Goal: Find specific page/section: Find specific page/section

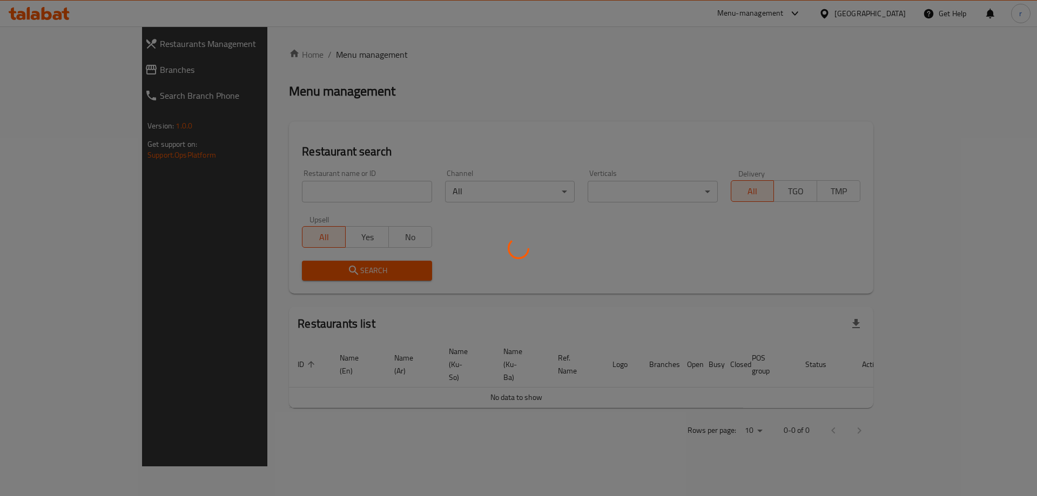
click at [272, 199] on div at bounding box center [518, 248] width 1037 height 496
click at [271, 199] on div at bounding box center [518, 248] width 1037 height 496
click at [266, 195] on div at bounding box center [518, 248] width 1037 height 496
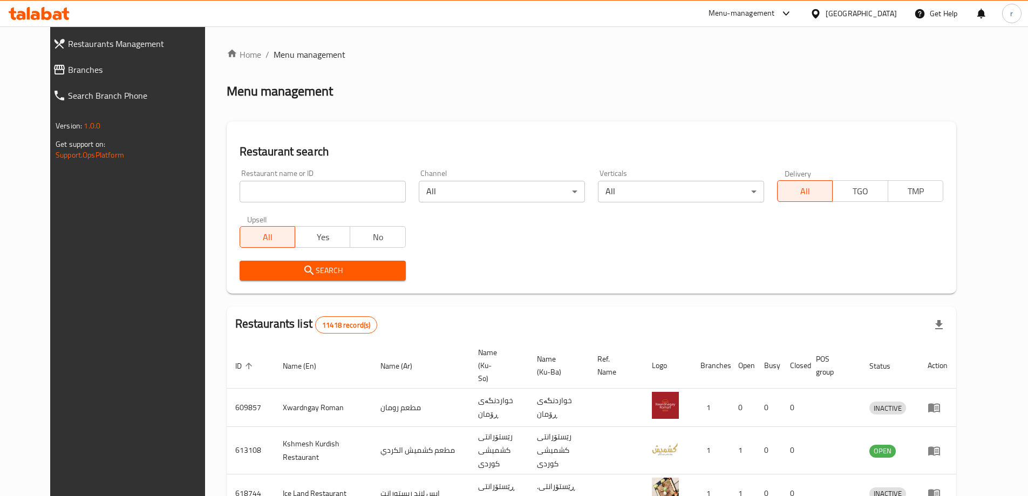
click at [263, 193] on input "search" at bounding box center [323, 192] width 166 height 22
paste input "Abdulrahman Restaurant"
type input "Abdulrahman Restaurant"
click at [256, 270] on span "Search" at bounding box center [322, 270] width 149 height 13
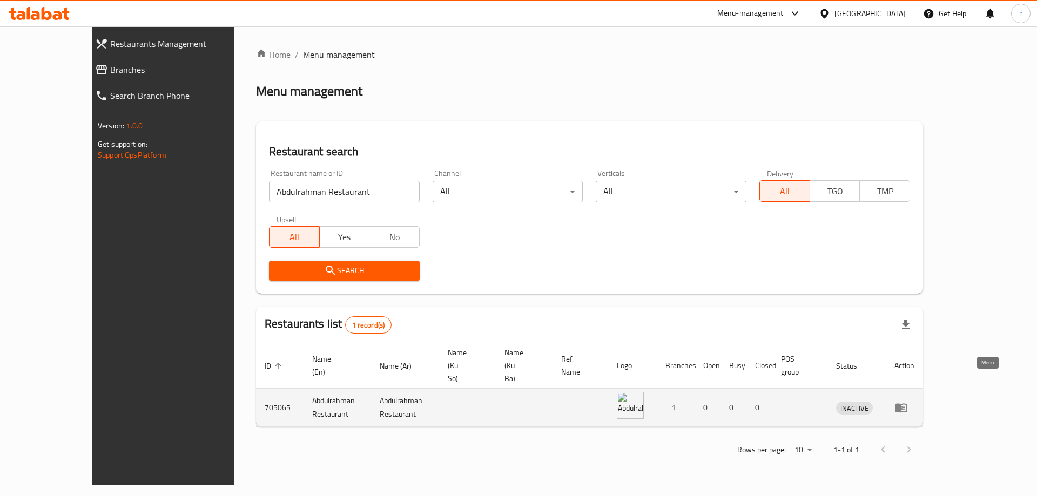
click at [906, 404] on icon "enhanced table" at bounding box center [901, 408] width 12 height 9
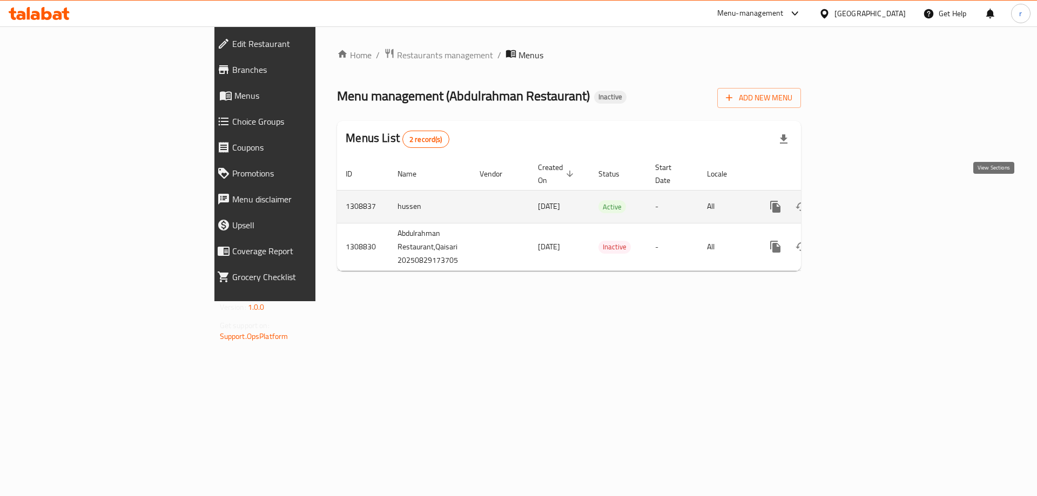
click at [859, 200] on icon "enhanced table" at bounding box center [852, 206] width 13 height 13
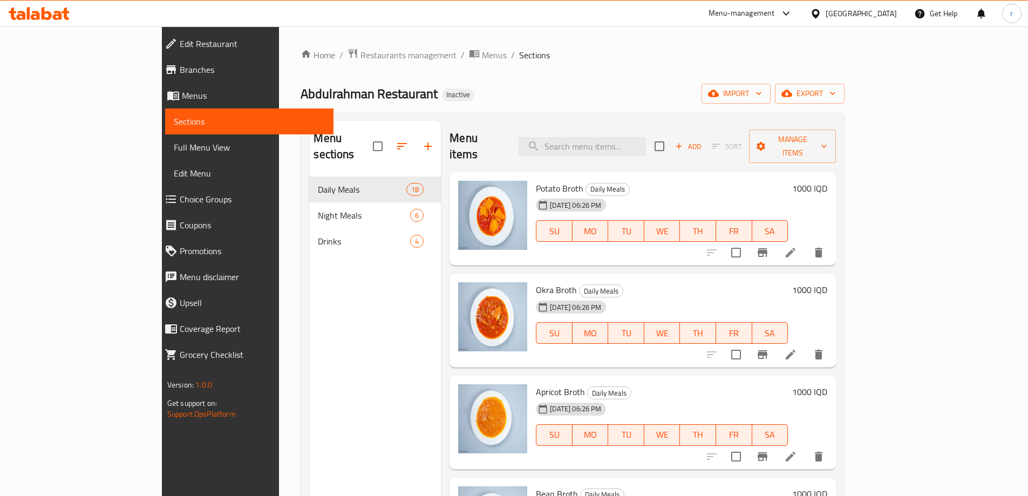
click at [174, 149] on span "Full Menu View" at bounding box center [249, 147] width 151 height 13
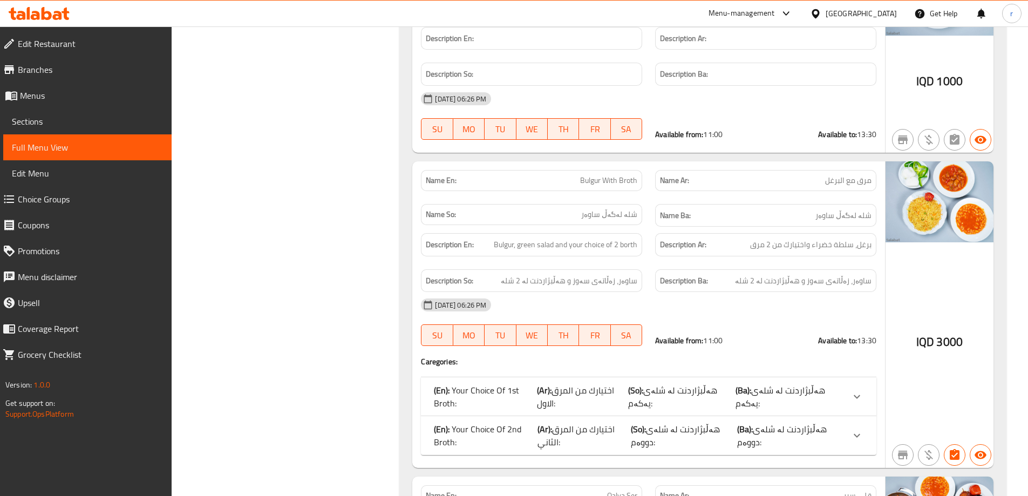
scroll to position [864, 0]
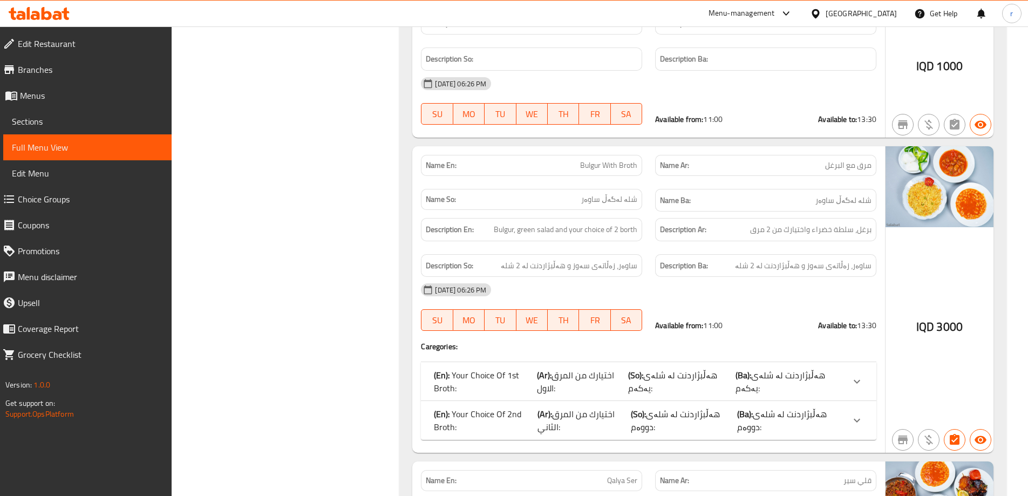
click at [658, 167] on div "Name En: Bulgur With Broth Name Ar: مرق مع البرغل Name So: شلە لەگەڵ ساوەر Name…" at bounding box center [649, 183] width 469 height 70
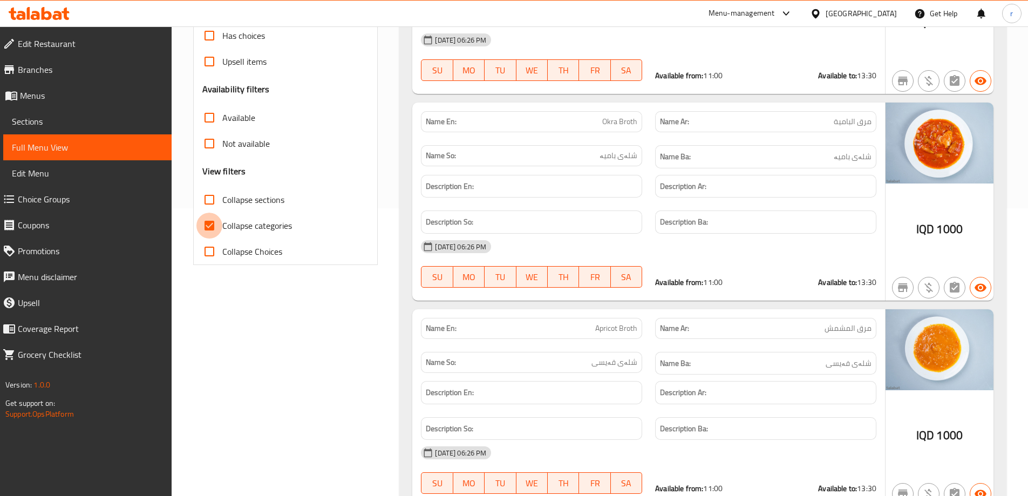
click at [209, 229] on input "Collapse categories" at bounding box center [210, 226] width 26 height 26
checkbox input "false"
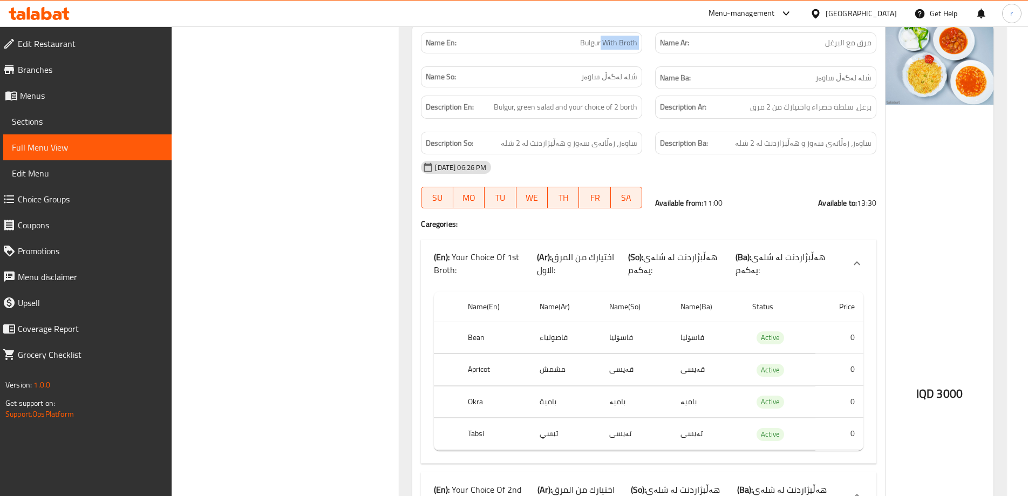
scroll to position [1008, 0]
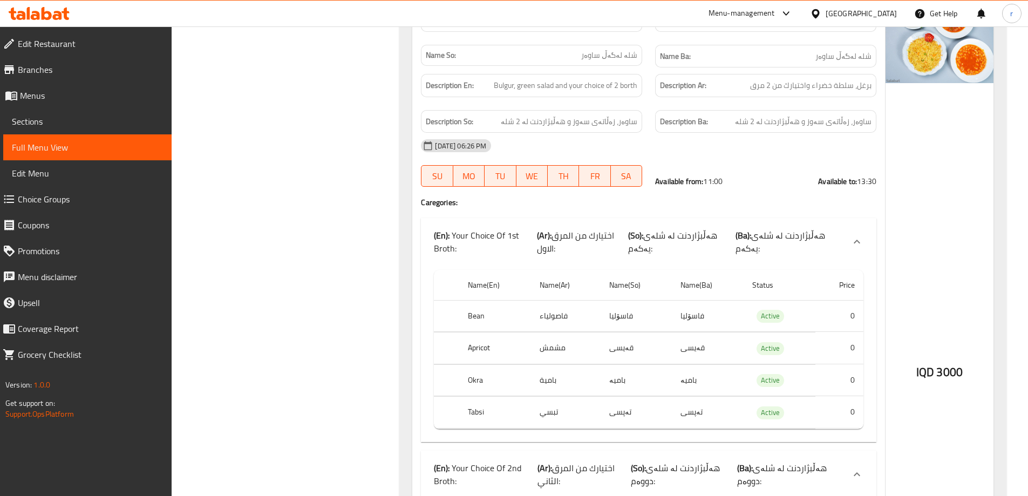
drag, startPoint x: 511, startPoint y: 120, endPoint x: 558, endPoint y: 137, distance: 49.7
click at [554, 123] on h6 "Description So: ساوەر، زەڵاتەی سەوز و هەڵبژاردنت لە 2 شلە" at bounding box center [532, 121] width 212 height 13
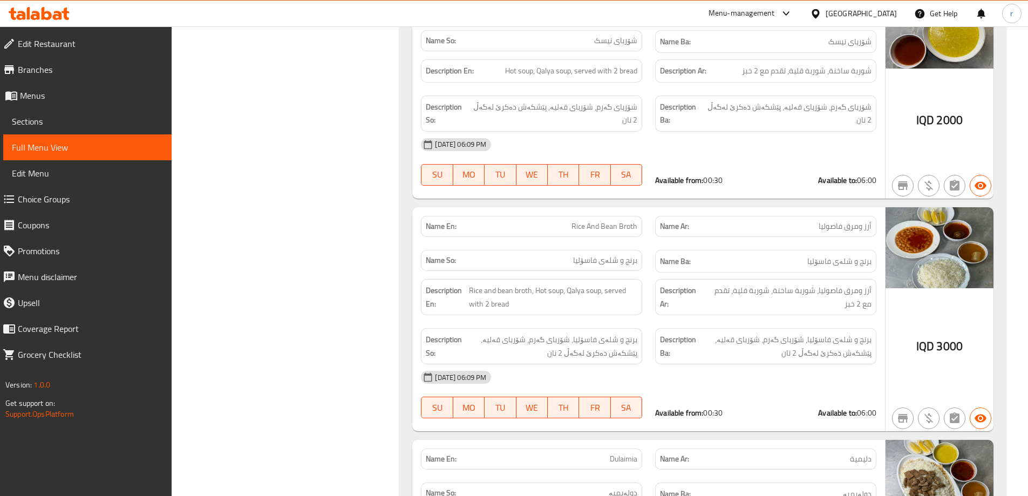
scroll to position [11589, 0]
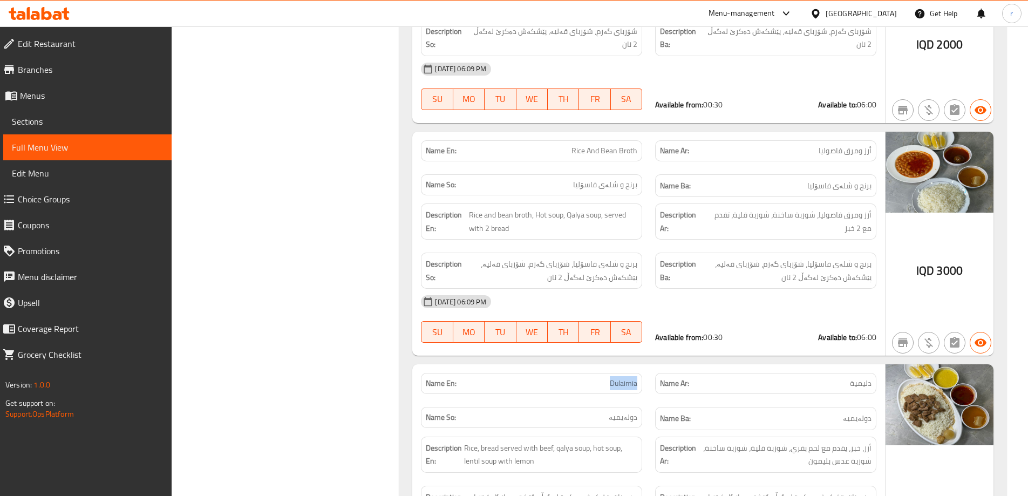
drag, startPoint x: 594, startPoint y: 216, endPoint x: 644, endPoint y: 216, distance: 49.1
click at [644, 367] on div "Name En: Dulaimia" at bounding box center [532, 384] width 234 height 34
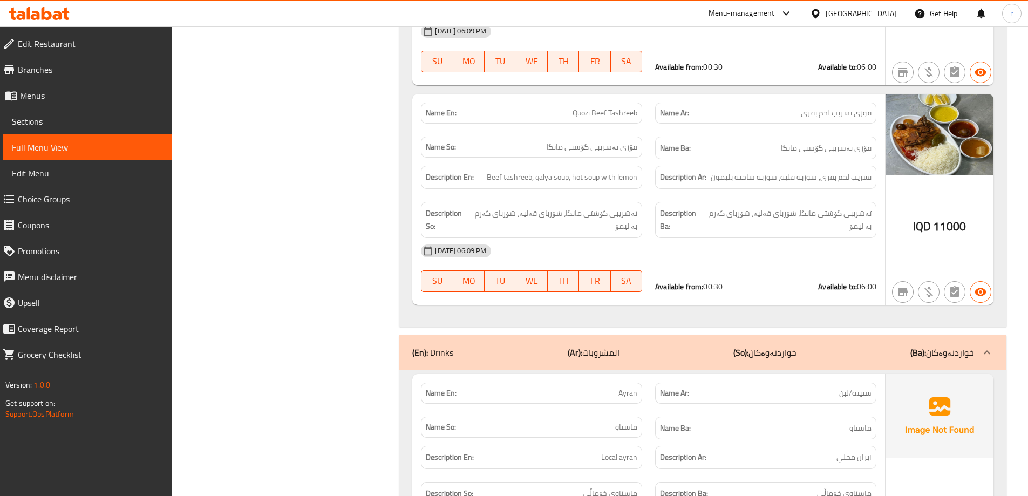
scroll to position [12165, 0]
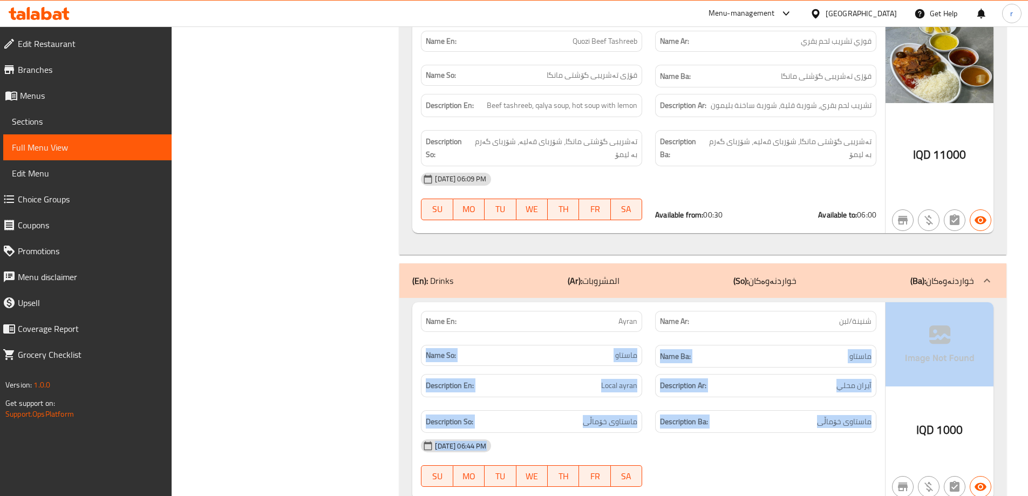
drag, startPoint x: 799, startPoint y: 155, endPoint x: 925, endPoint y: 161, distance: 126.4
click at [904, 302] on div "Name En: Ayran Name Ar: شنينة/لبن Name So: ماستاو Name Ba: ماستاو Description E…" at bounding box center [702, 401] width 581 height 198
click at [826, 304] on div "Name Ar: شنينة/لبن" at bounding box center [766, 321] width 234 height 34
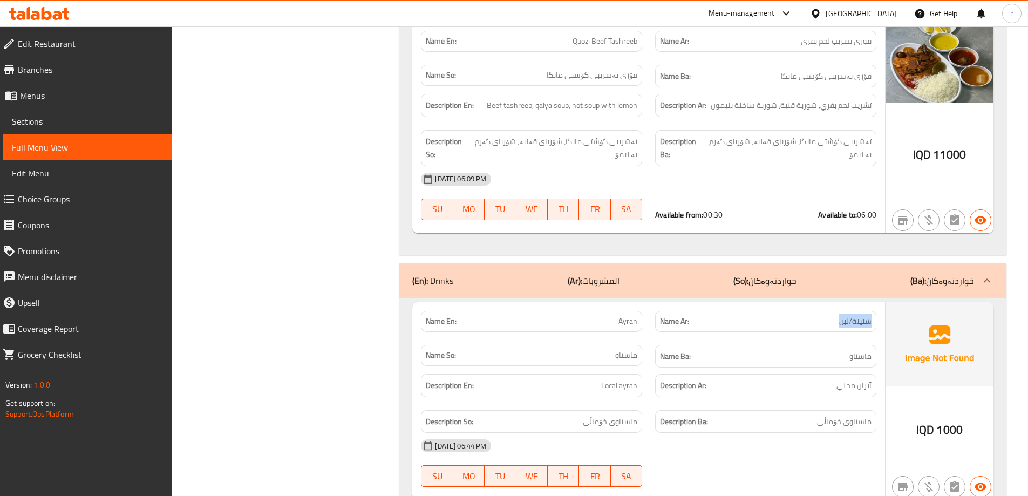
drag, startPoint x: 824, startPoint y: 153, endPoint x: 882, endPoint y: 146, distance: 58.1
click at [882, 304] on div "Name Ar: شنينة/لبن" at bounding box center [766, 321] width 234 height 34
click at [872, 304] on div "Name Ar: شنينة/لبن" at bounding box center [766, 321] width 234 height 34
drag, startPoint x: 810, startPoint y: 152, endPoint x: 881, endPoint y: 157, distance: 70.3
click at [881, 304] on div "Name Ar: شنينة/لبن" at bounding box center [766, 321] width 234 height 34
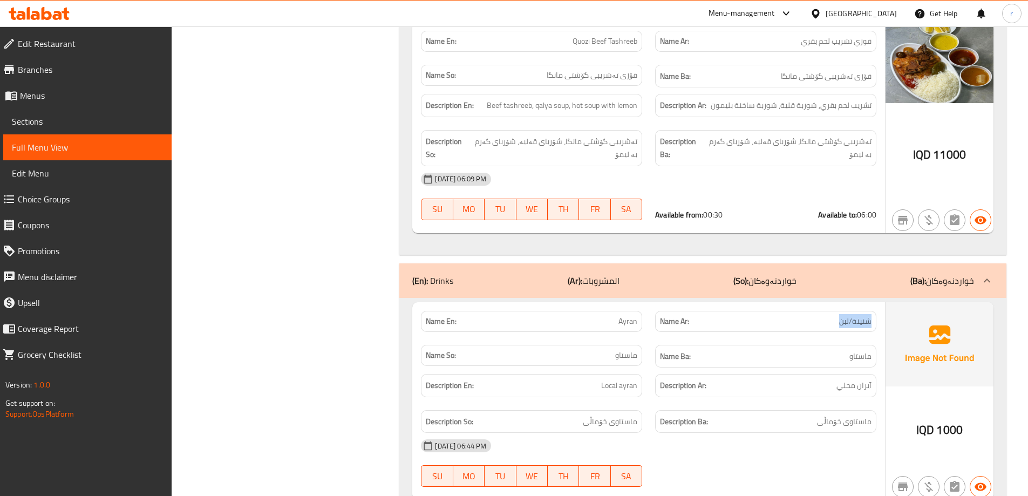
click at [856, 311] on div "Name Ar: شنينة/لبن" at bounding box center [765, 321] width 221 height 21
drag, startPoint x: 830, startPoint y: 157, endPoint x: 876, endPoint y: 159, distance: 46.0
click at [876, 311] on div "Name Ar: شنينة/لبن" at bounding box center [765, 321] width 221 height 21
click at [863, 304] on div "Name Ar: شنينة/لبن" at bounding box center [766, 321] width 234 height 34
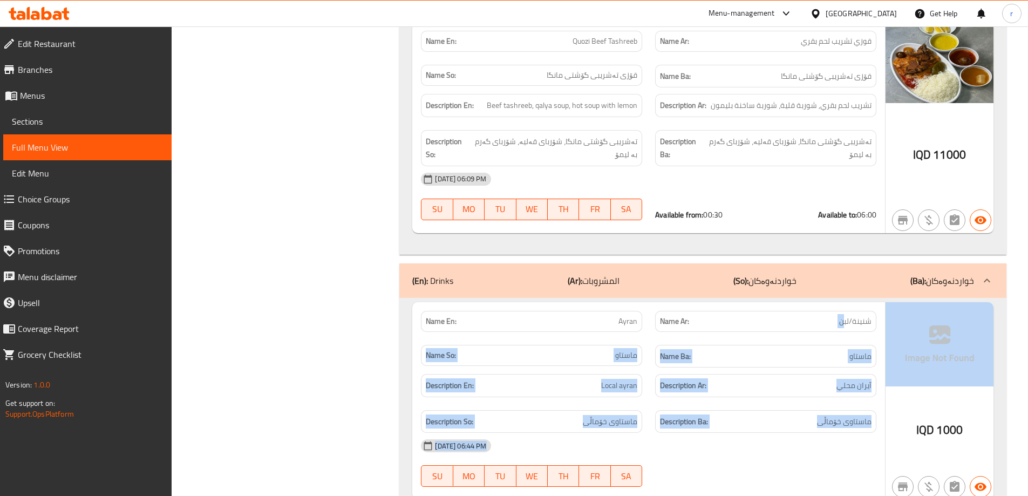
click at [895, 302] on div "Name En: Ayran Name Ar: شنينة/لبن Name So: ماستاو Name Ba: ماستاو Description E…" at bounding box center [702, 401] width 581 height 198
click at [818, 304] on div "Name Ar: شنينة/لبن" at bounding box center [766, 321] width 234 height 34
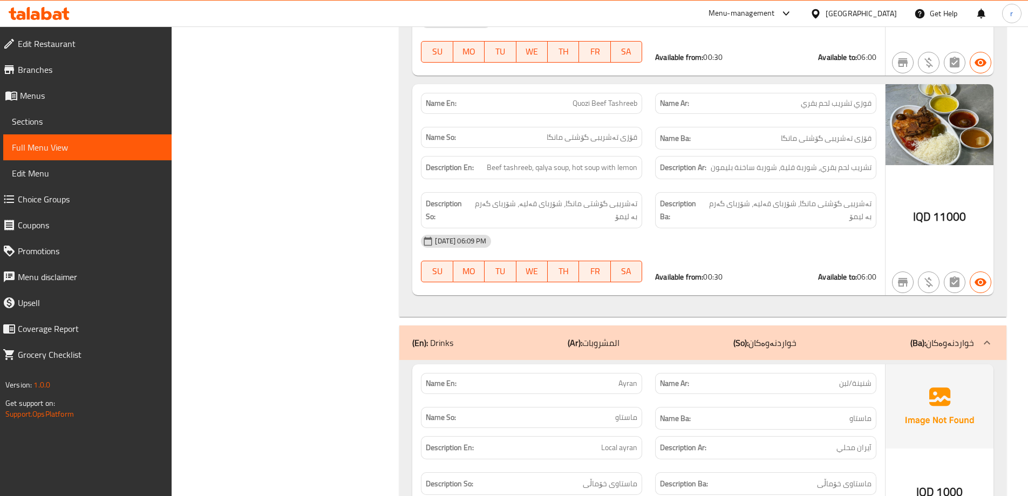
scroll to position [12086, 0]
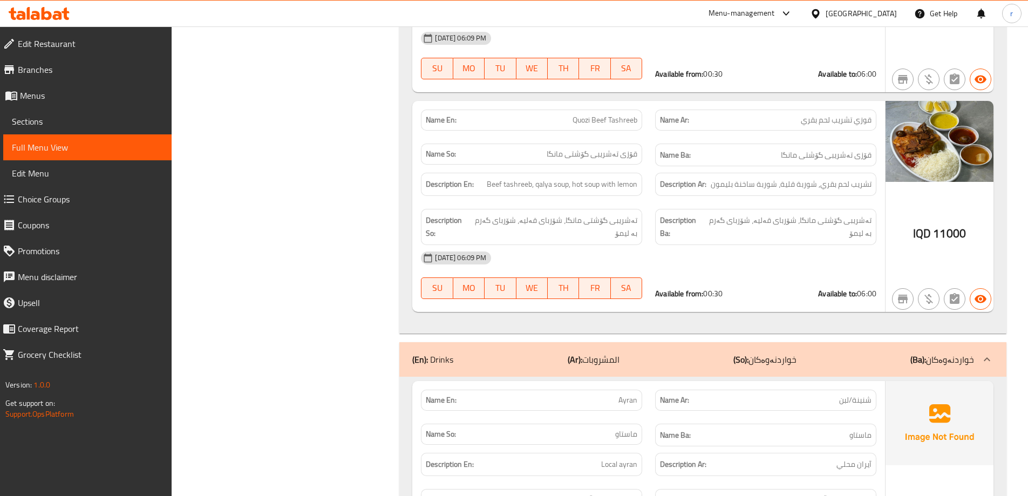
click at [114, 120] on span "Sections" at bounding box center [87, 121] width 151 height 13
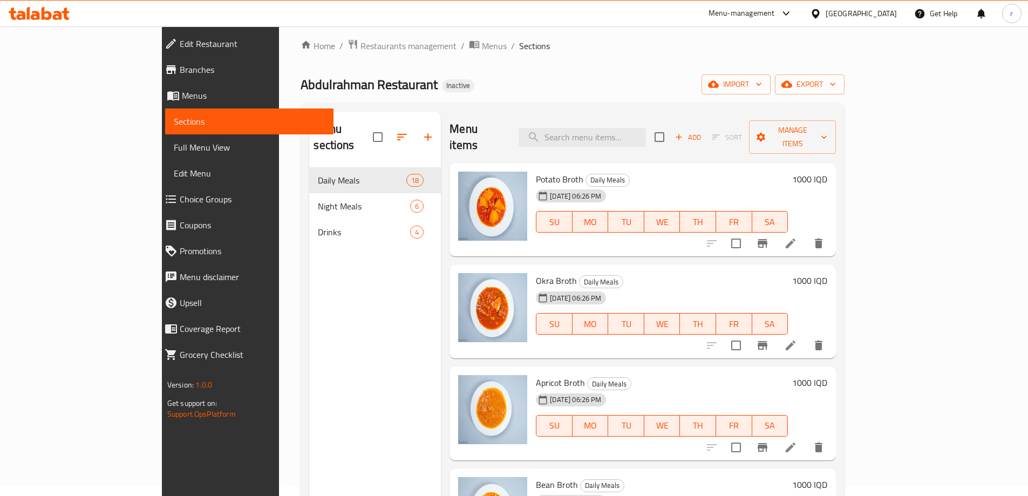
scroll to position [7, 0]
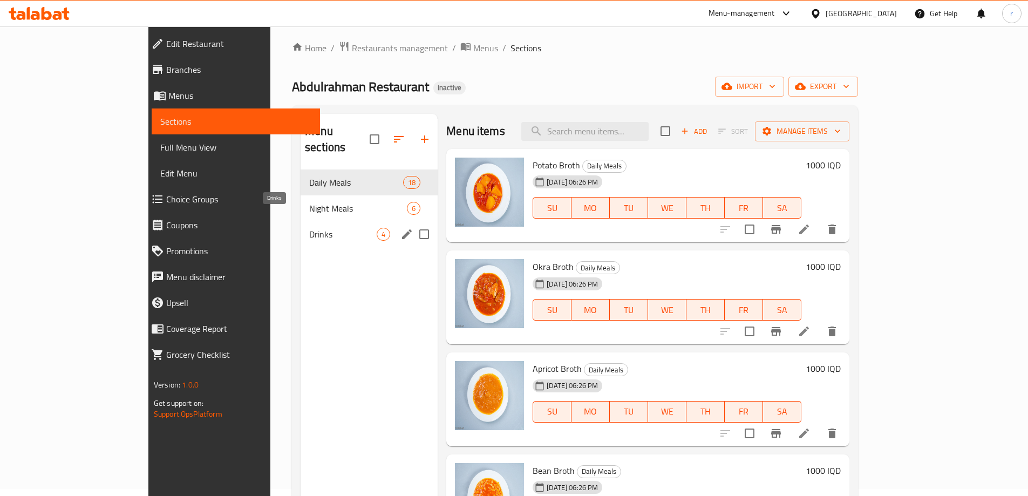
click at [309, 228] on span "Drinks" at bounding box center [342, 234] width 67 height 13
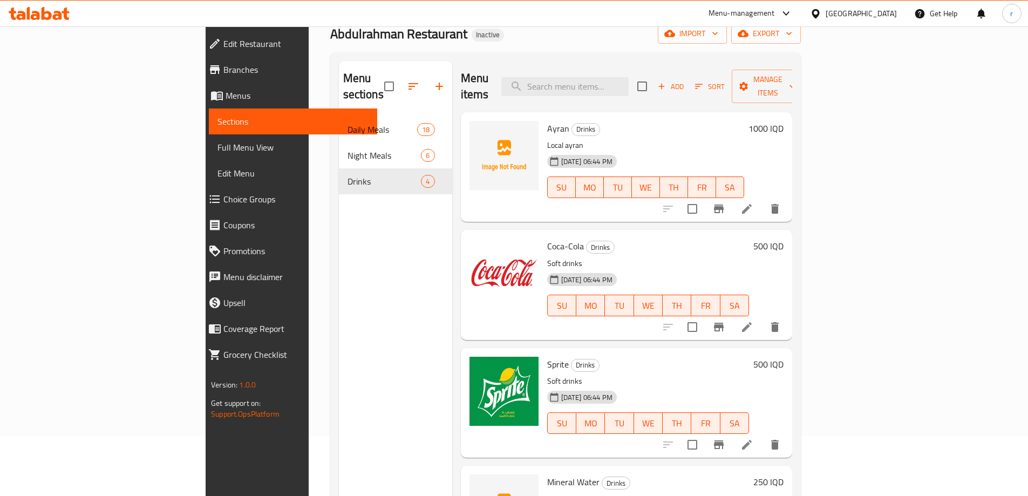
scroll to position [7, 0]
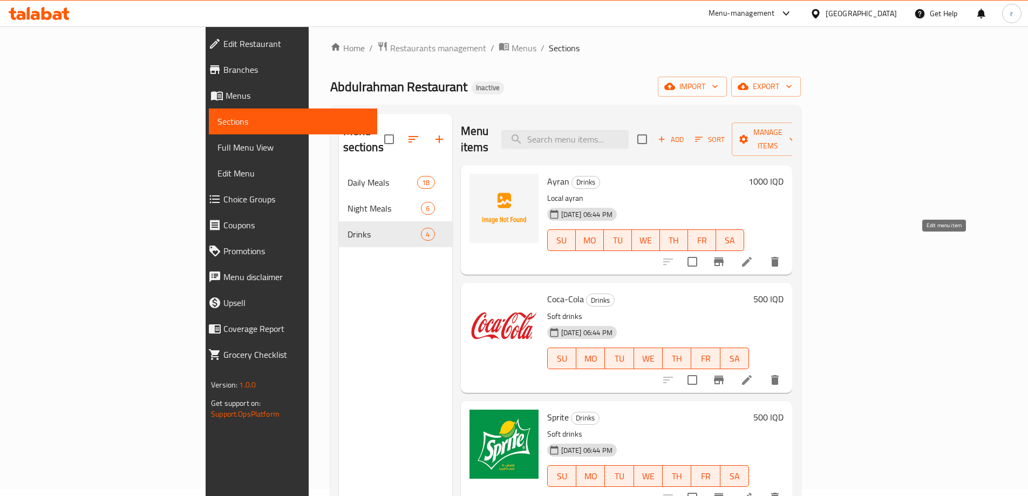
click at [754, 255] on icon at bounding box center [747, 261] width 13 height 13
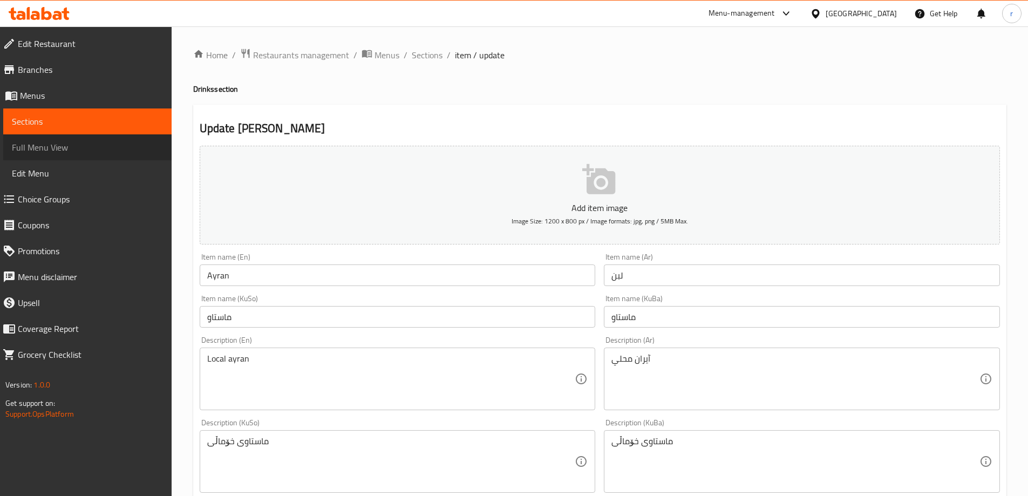
click at [139, 146] on span "Full Menu View" at bounding box center [87, 147] width 151 height 13
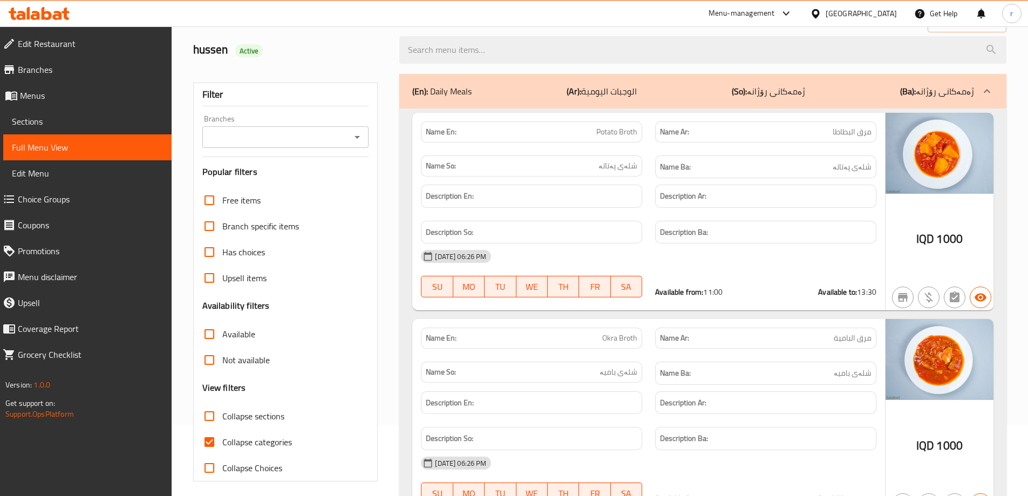
scroll to position [72, 0]
click at [227, 442] on span "Collapse categories" at bounding box center [257, 441] width 70 height 13
click at [222, 442] on input "Collapse categories" at bounding box center [210, 442] width 26 height 26
checkbox input "false"
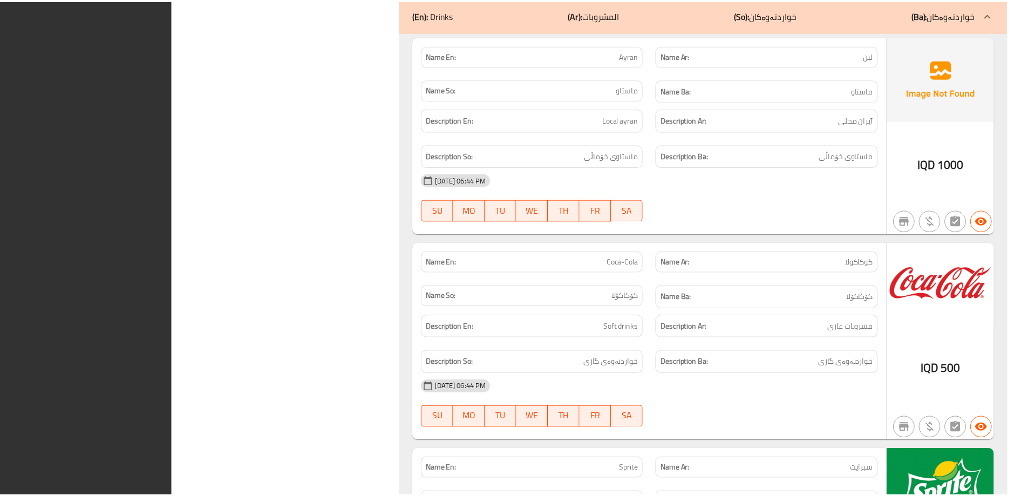
scroll to position [12635, 0]
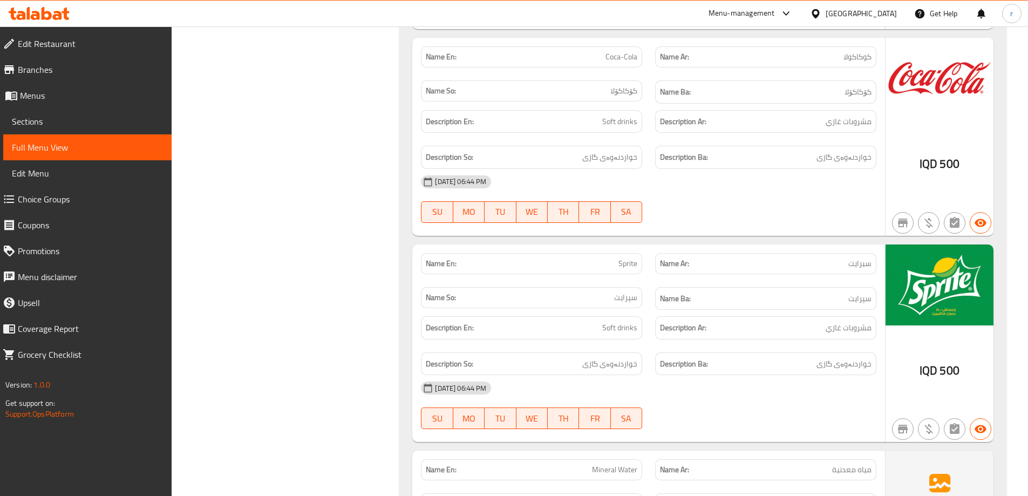
click at [111, 77] on link "Branches" at bounding box center [83, 70] width 178 height 26
